Goal: Find contact information: Find contact information

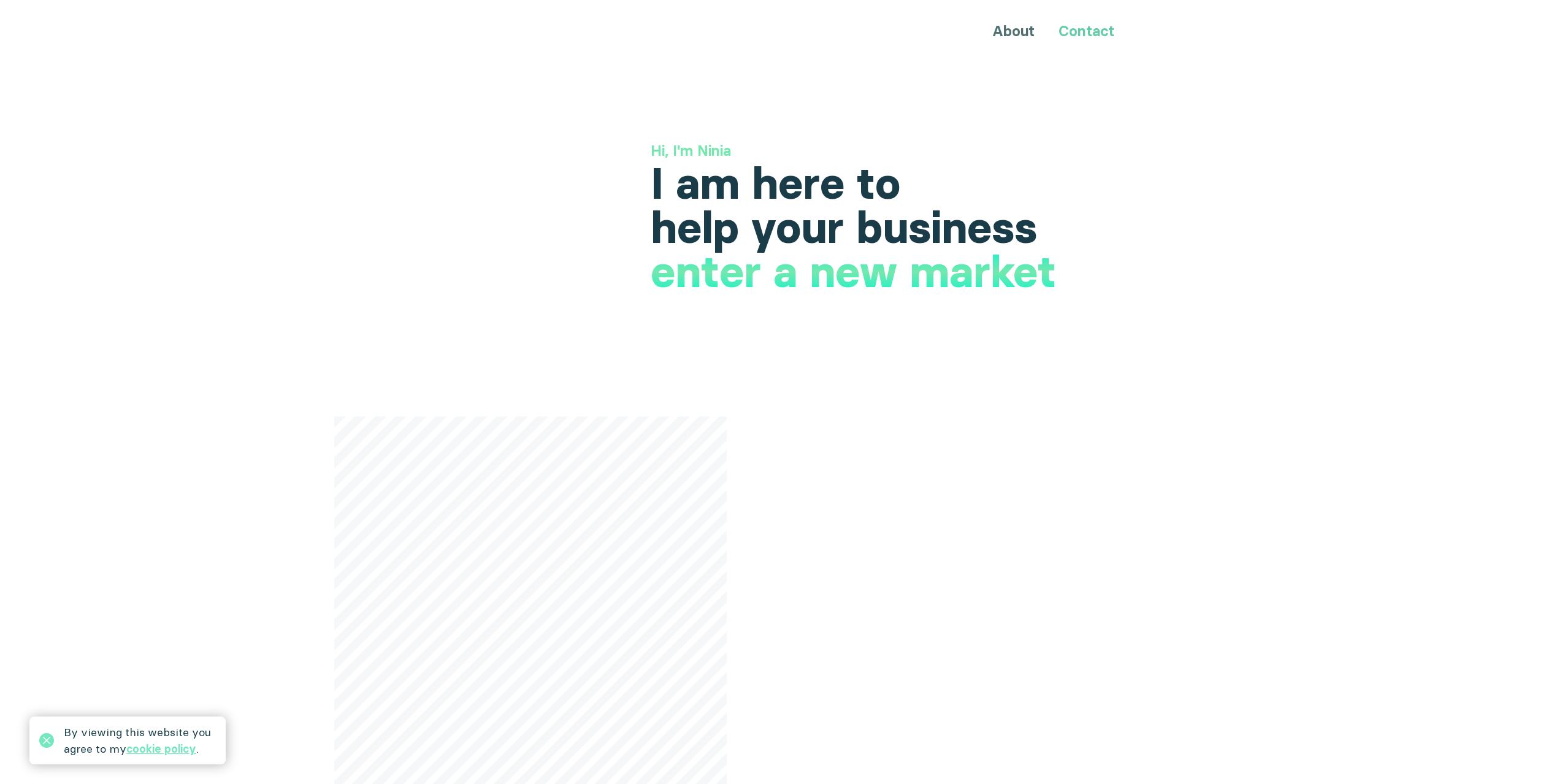
click at [1083, 27] on link "Contact" at bounding box center [1086, 31] width 56 height 18
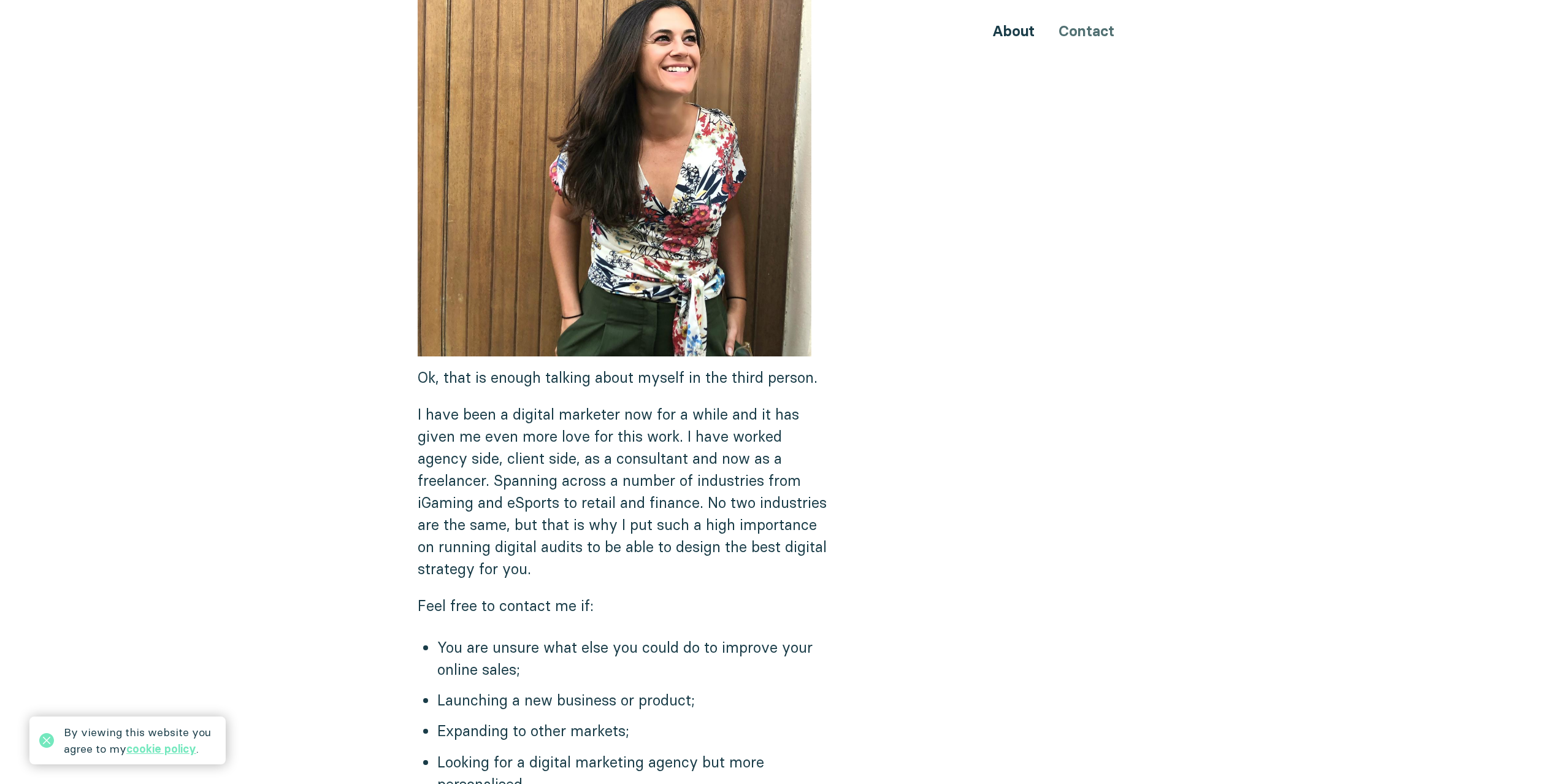
scroll to position [395, 0]
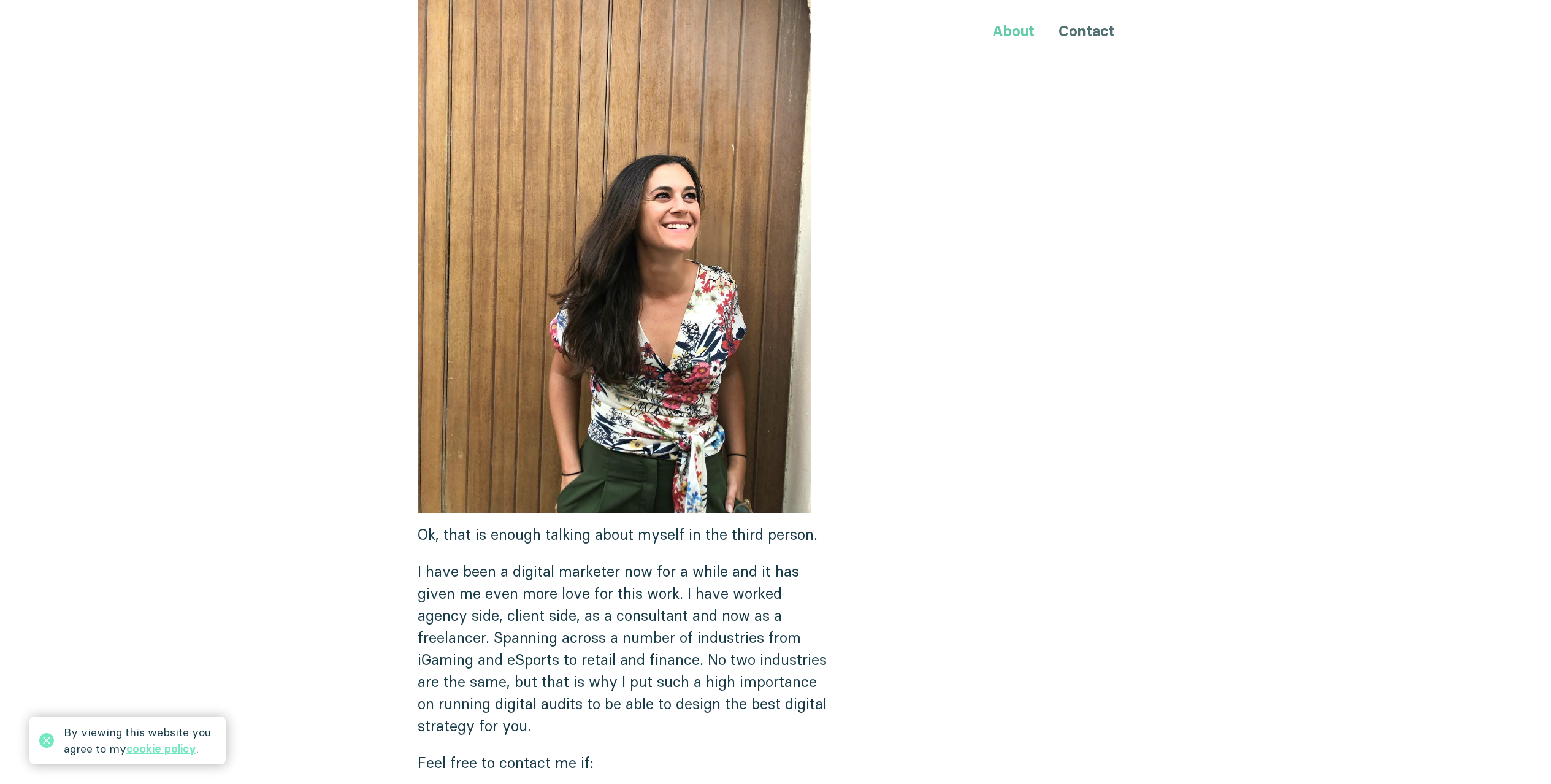
click at [1013, 33] on link "About" at bounding box center [1013, 31] width 43 height 18
